Goal: Find specific page/section: Find specific page/section

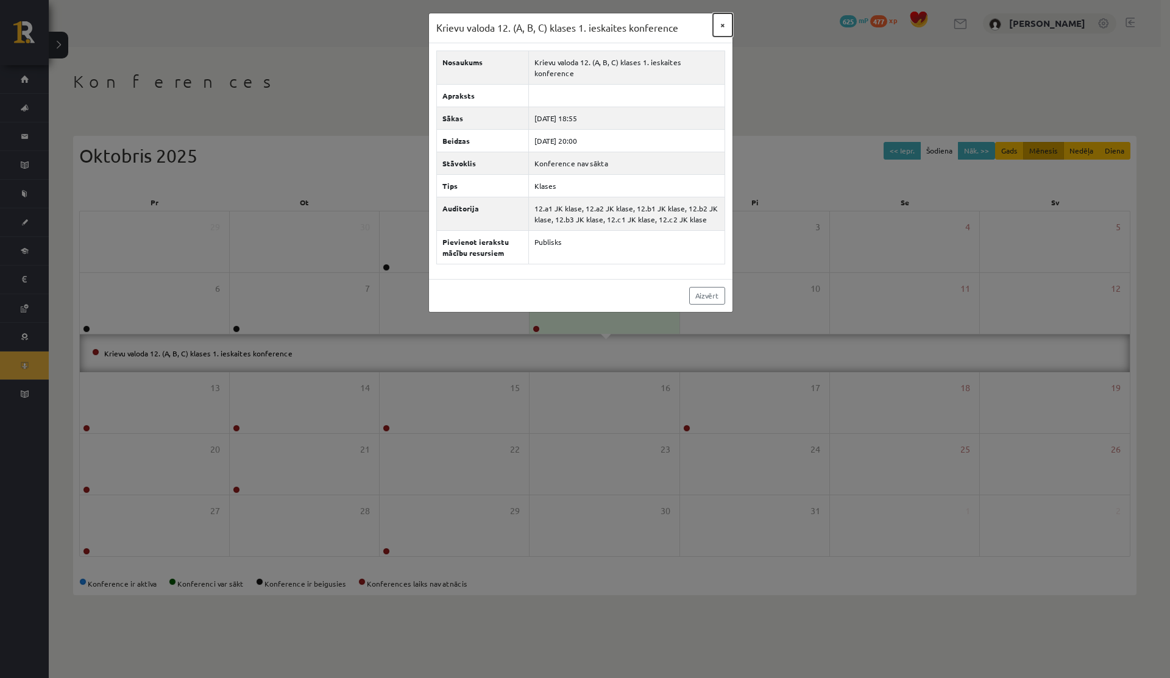
click at [652, 25] on button "×" at bounding box center [722, 24] width 19 height 23
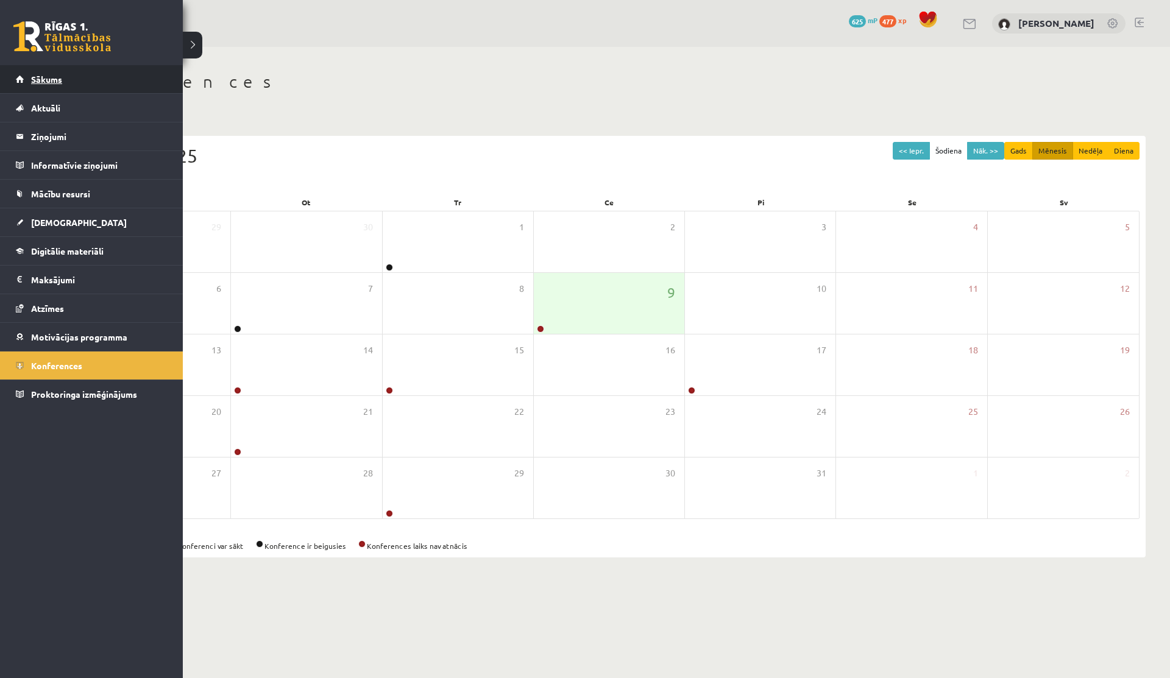
click at [21, 82] on link "Sākums" at bounding box center [92, 79] width 152 height 28
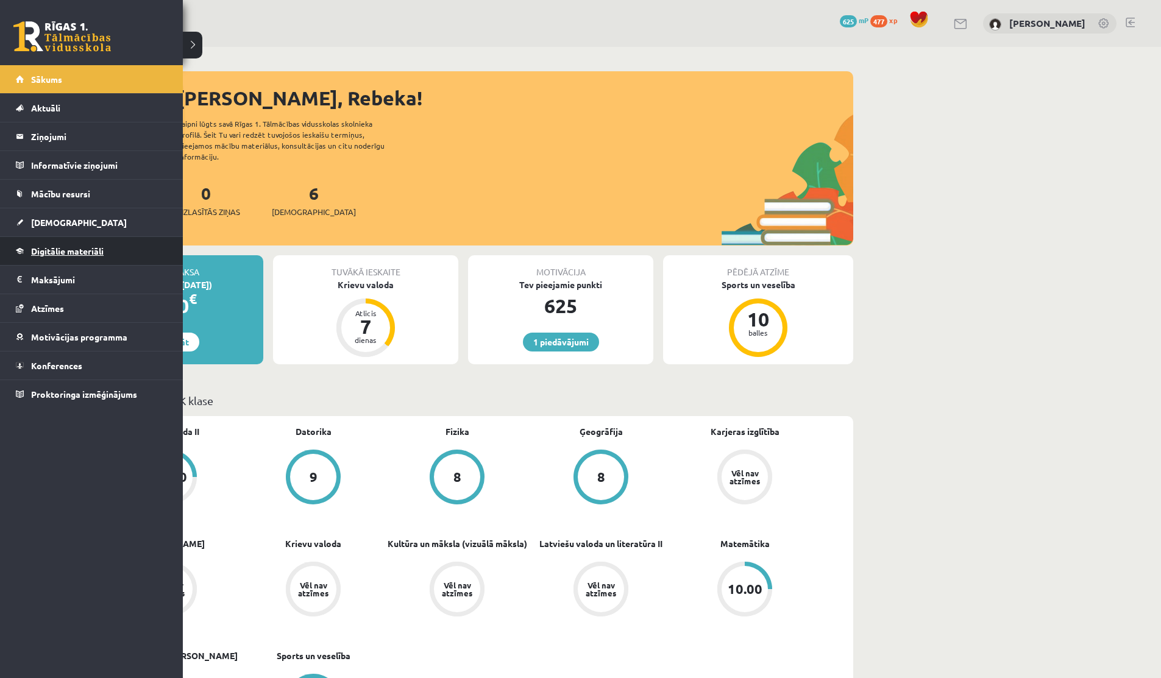
click at [46, 248] on span "Digitālie materiāli" at bounding box center [67, 251] width 73 height 11
